Goal: Feedback & Contribution: Submit feedback/report problem

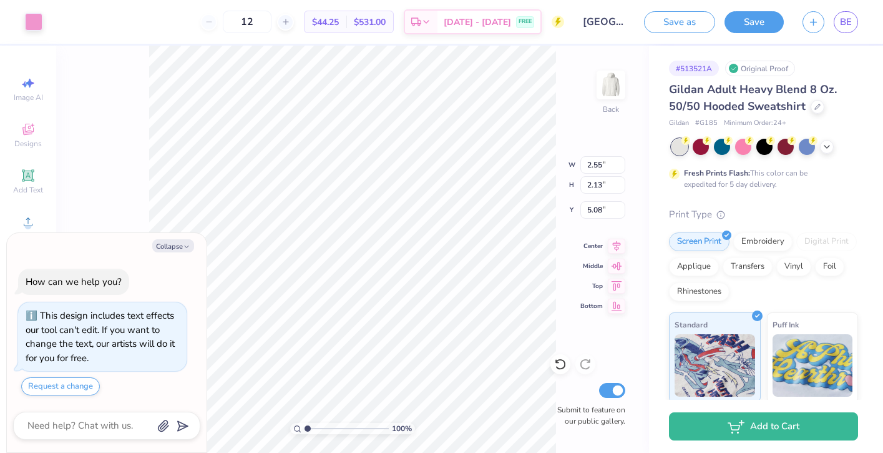
type textarea "x"
type input "0.23"
type input "0.48"
type input "5.28"
type textarea "x"
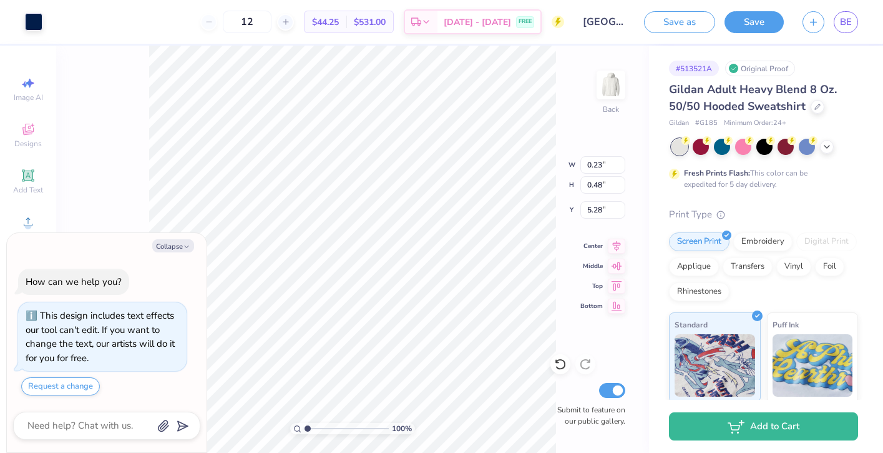
type input "0.51"
type input "0.60"
type input "5.75"
type textarea "x"
type input "5.89"
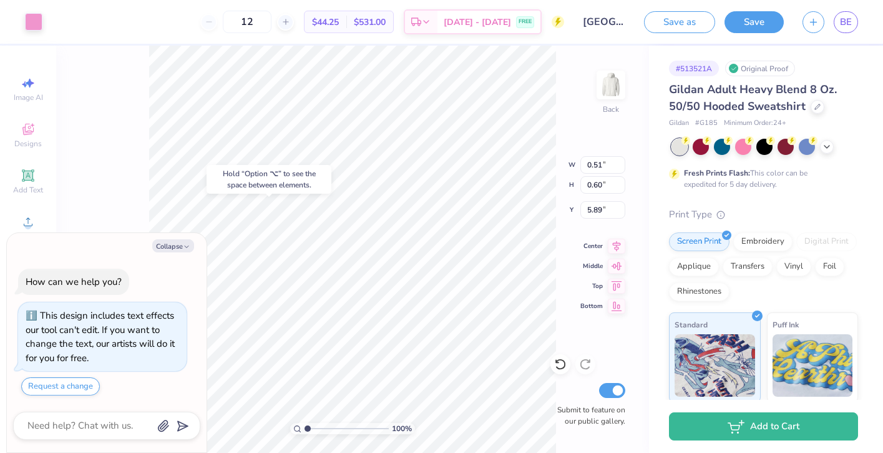
type textarea "x"
type input "0.56"
type input "0.62"
type input "5.96"
type textarea "x"
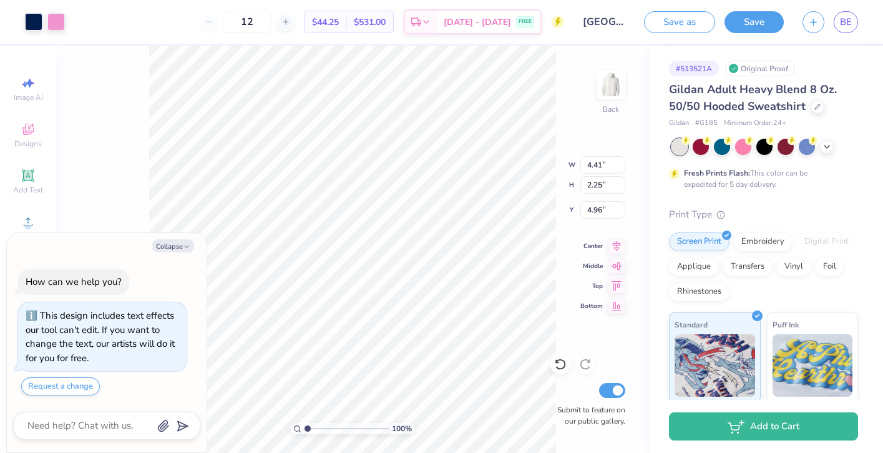
type input "5.00"
click at [567, 365] on div at bounding box center [560, 364] width 20 height 20
type textarea "x"
type input "4.96"
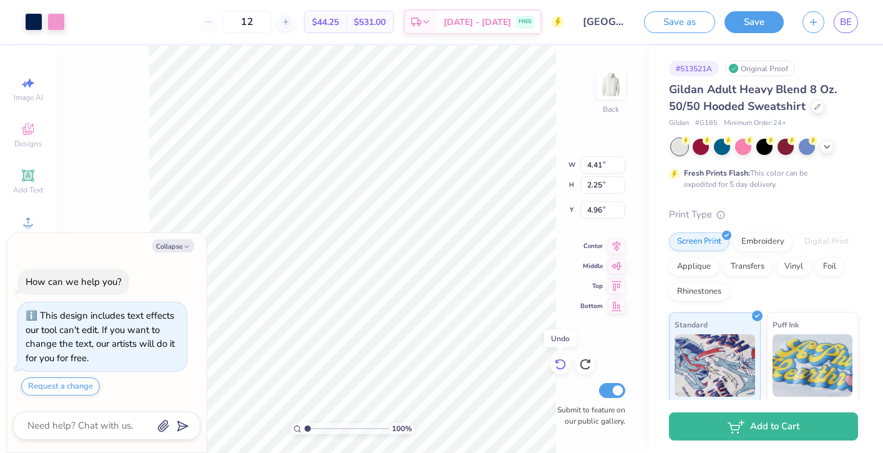
click at [567, 365] on div at bounding box center [560, 364] width 20 height 20
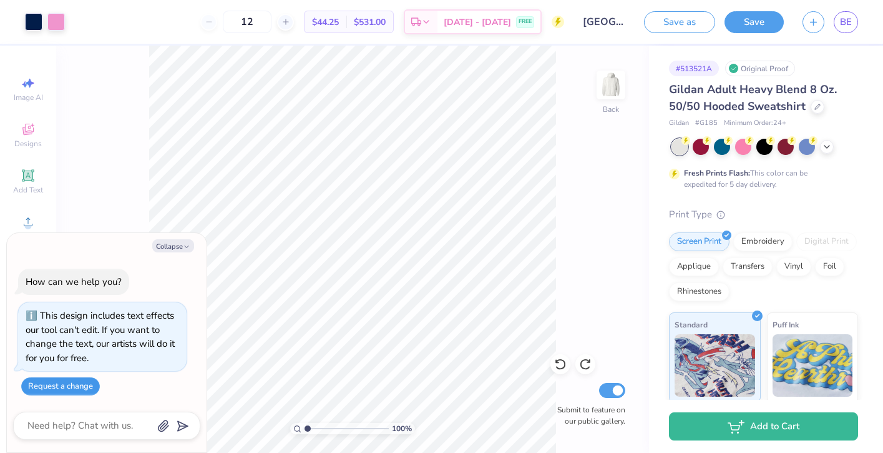
click at [81, 391] on button "Request a change" at bounding box center [60, 386] width 79 height 18
type textarea "x"
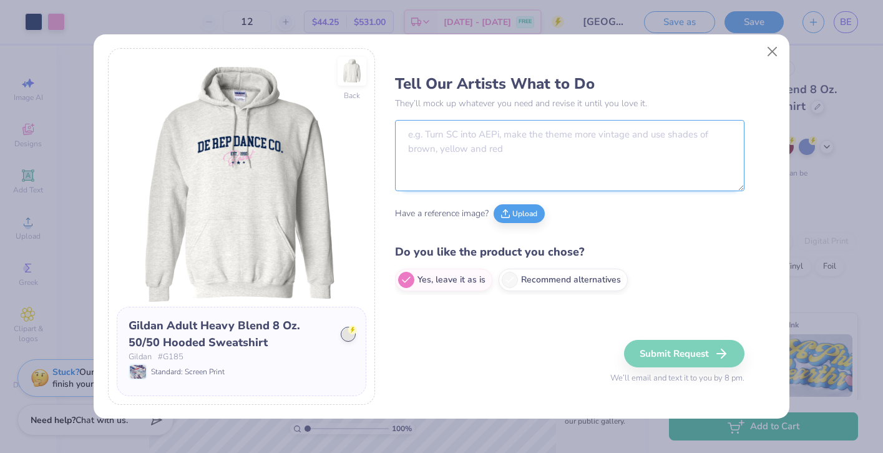
click at [502, 163] on textarea at bounding box center [570, 155] width 350 height 71
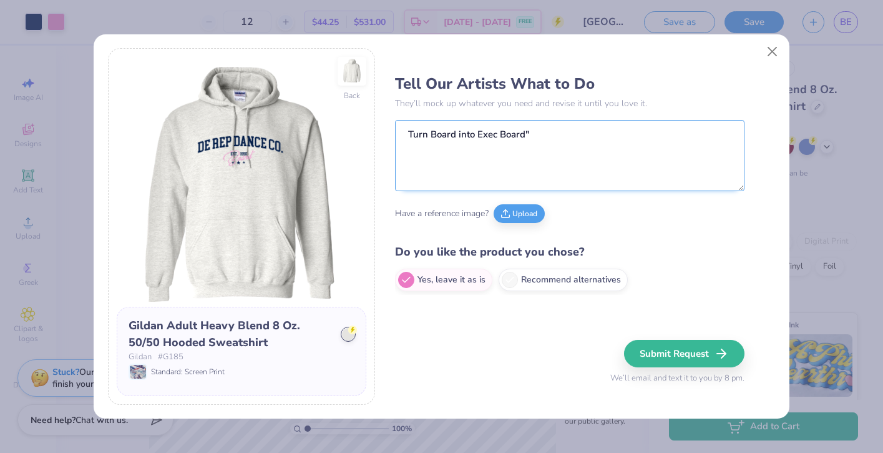
click at [479, 134] on textarea "Turn Board into Exec Board"" at bounding box center [570, 155] width 350 height 71
click at [456, 135] on textarea "Turn Board into "Exec Board"" at bounding box center [570, 155] width 350 height 71
click at [429, 134] on textarea "Turn Board" into "Exec Board"" at bounding box center [570, 155] width 350 height 71
type textarea "Turn "Board" into "Exec Board""
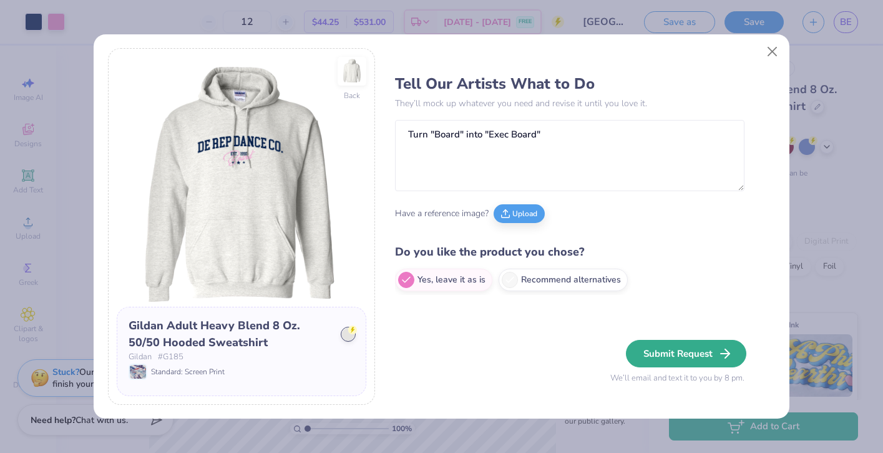
click at [693, 355] on button "Submit Request" at bounding box center [686, 353] width 120 height 27
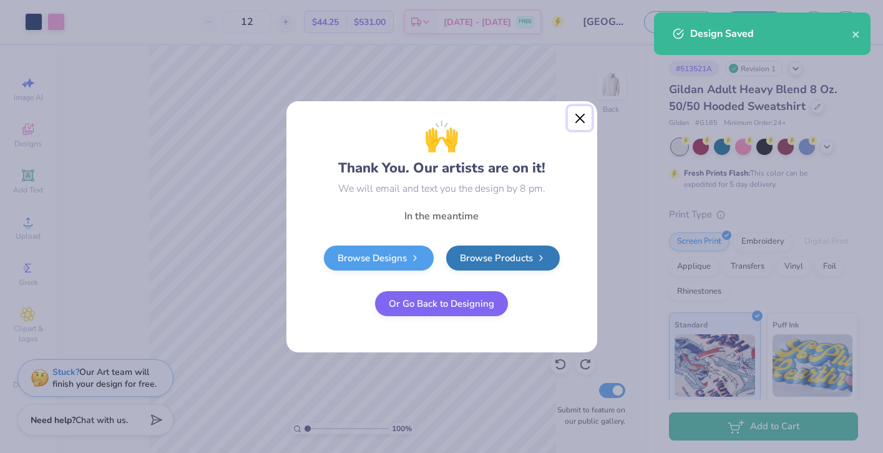
click at [583, 124] on button "Close" at bounding box center [580, 118] width 24 height 24
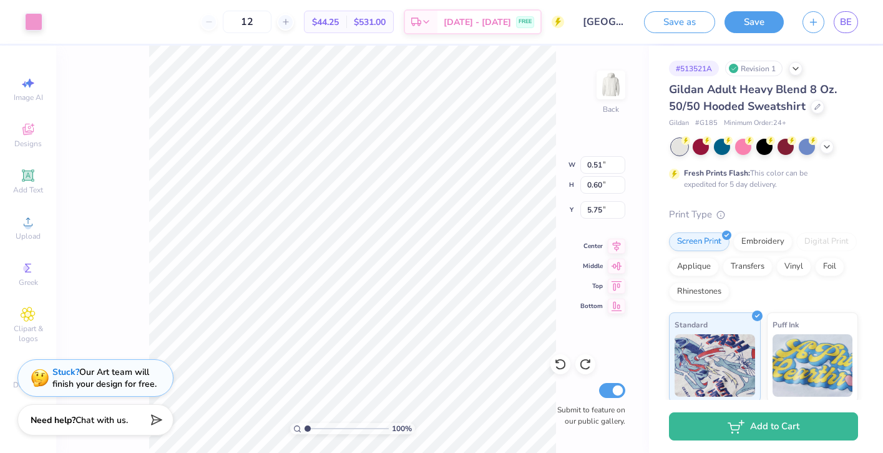
type input "5.89"
type input "0.24"
click at [558, 369] on icon at bounding box center [560, 364] width 12 height 12
type input "5.28"
click at [558, 369] on icon at bounding box center [560, 364] width 12 height 12
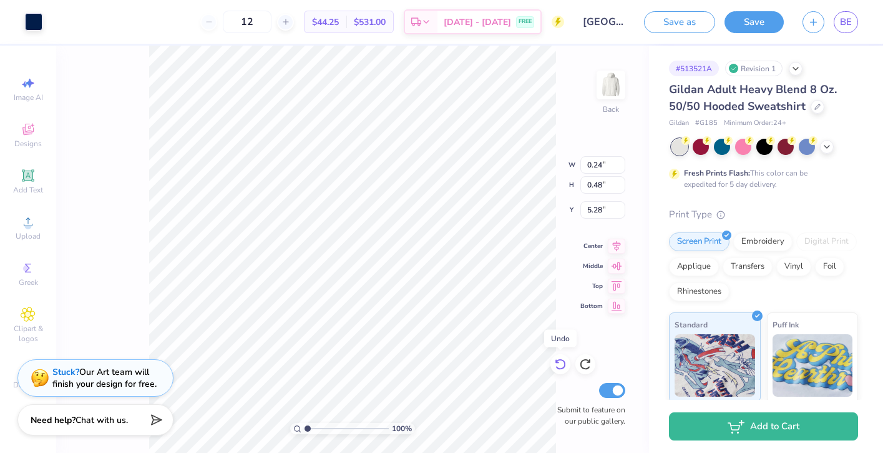
click at [558, 369] on icon at bounding box center [560, 364] width 12 height 12
type input "0.78"
type input "1.31"
type input "4.96"
type input "7.74"
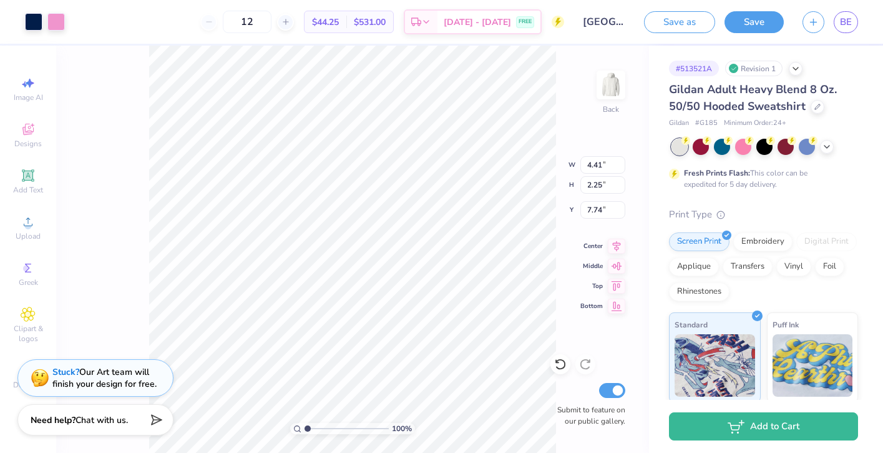
click at [570, 365] on div "100 % Back W 4.41 4.41 " H 2.25 2.25 " Y 7.74 7.74 " Center Middle Top Bottom S…" at bounding box center [352, 249] width 593 height 407
click at [566, 365] on icon at bounding box center [560, 364] width 12 height 12
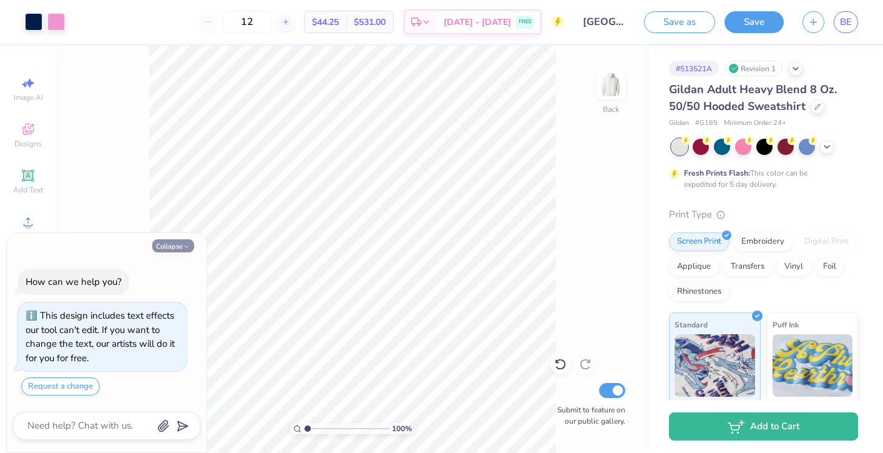
click at [180, 249] on button "Collapse" at bounding box center [173, 245] width 42 height 13
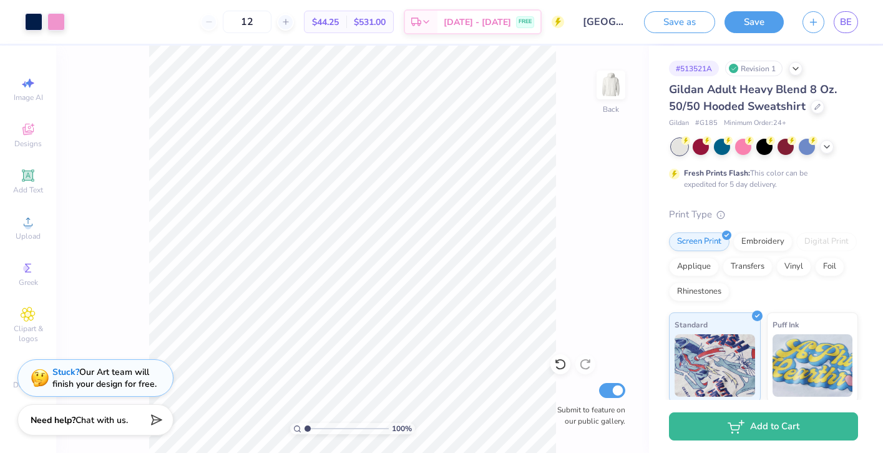
type textarea "x"
